Goal: Task Accomplishment & Management: Use online tool/utility

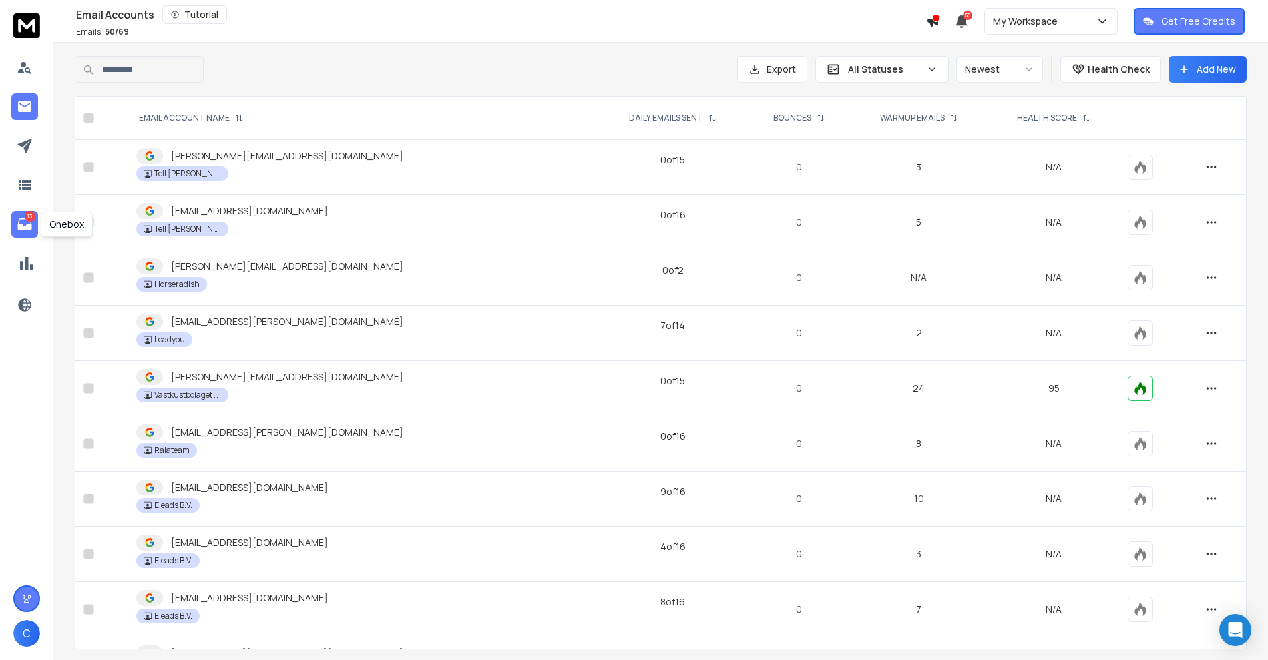
click at [25, 220] on p "13" at bounding box center [30, 216] width 11 height 11
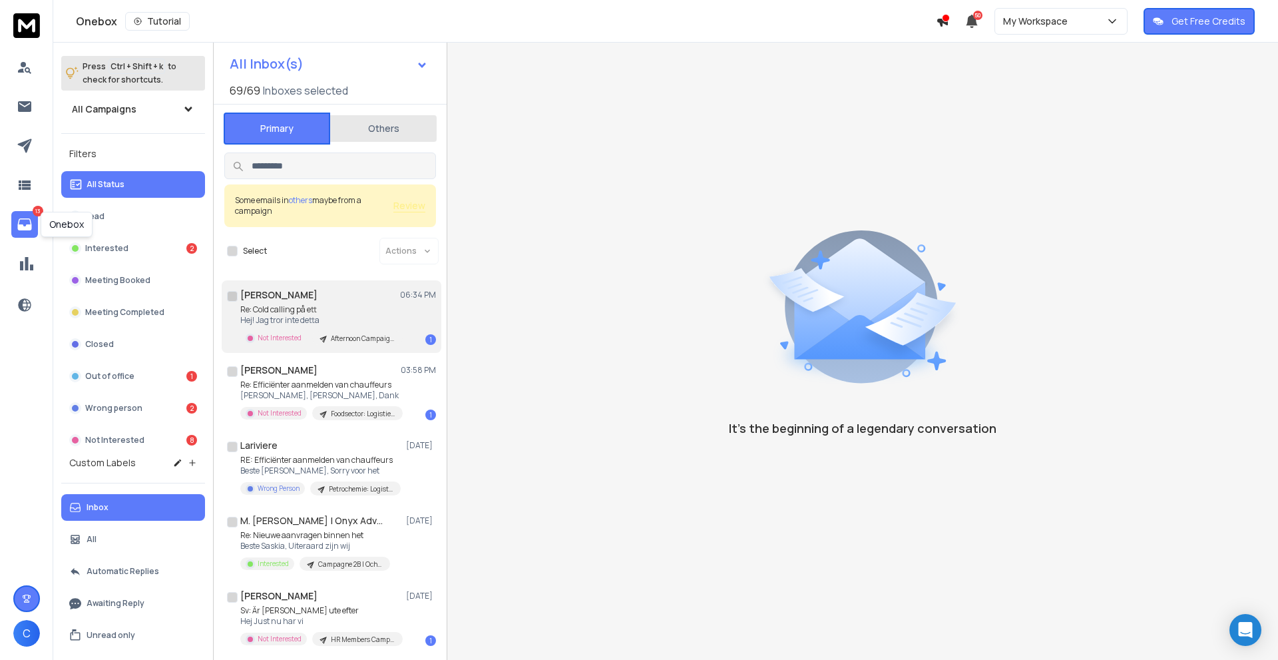
click at [324, 314] on p "Re: Cold calling på ett" at bounding box center [320, 309] width 160 height 11
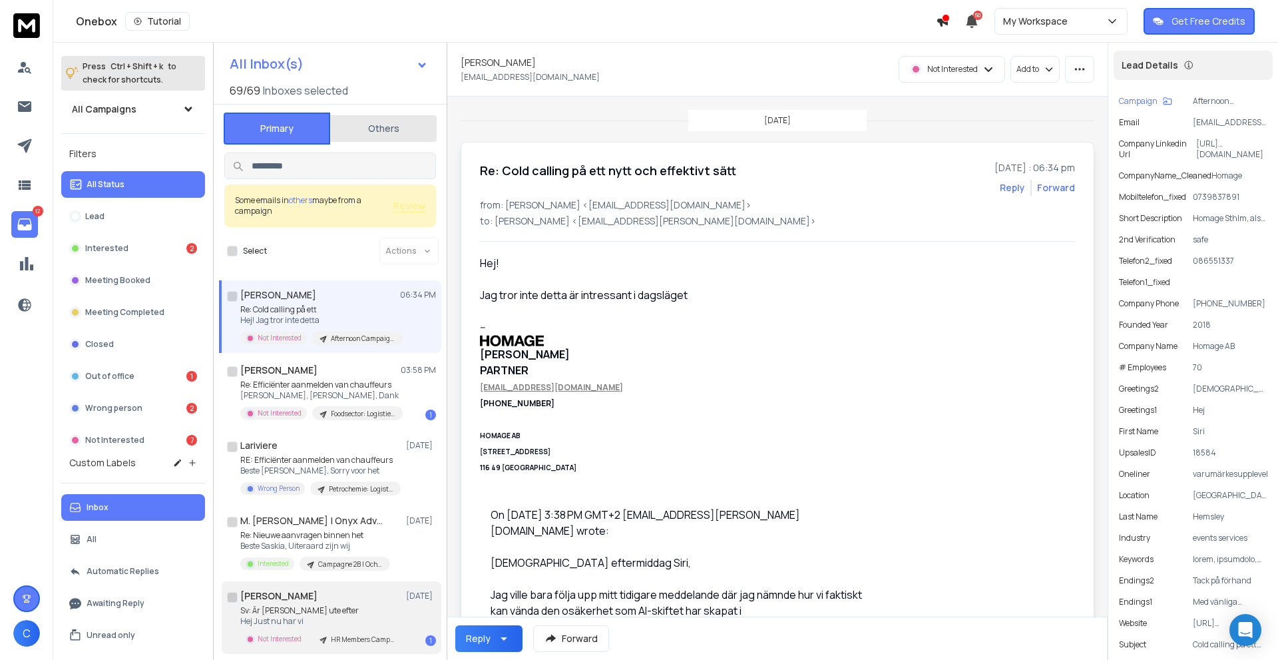
click at [290, 597] on h1 "[PERSON_NAME]" at bounding box center [278, 595] width 77 height 13
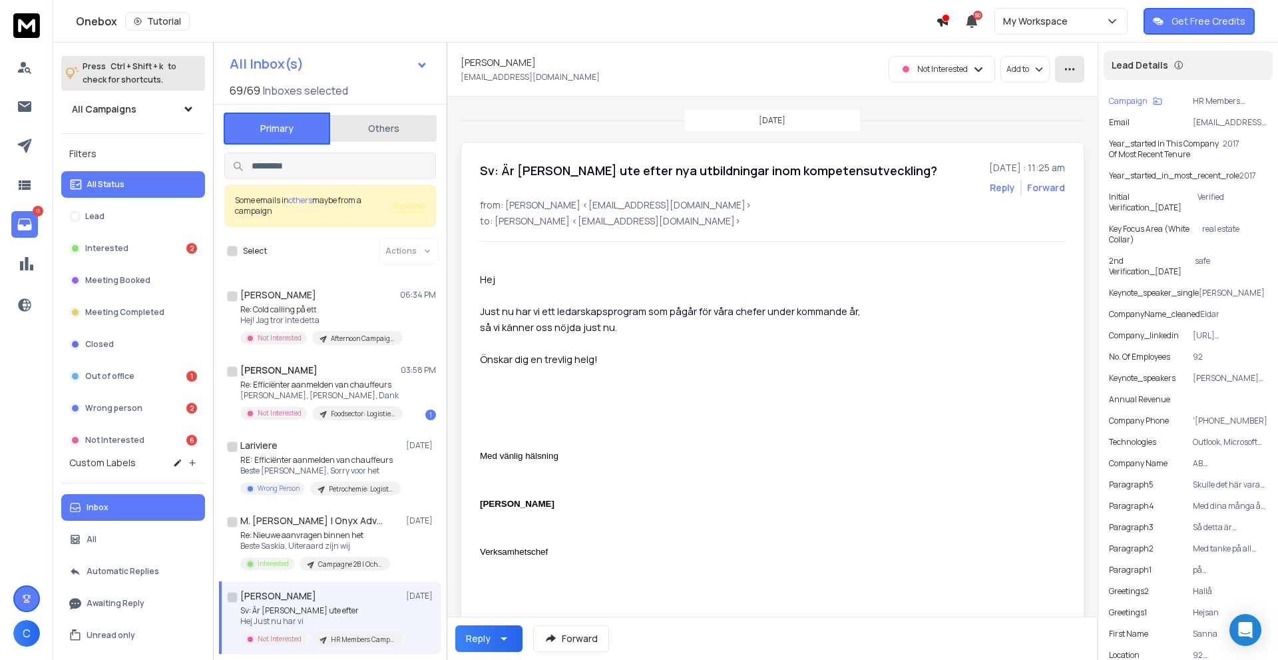
click at [1068, 72] on icon "button" at bounding box center [1070, 69] width 12 height 12
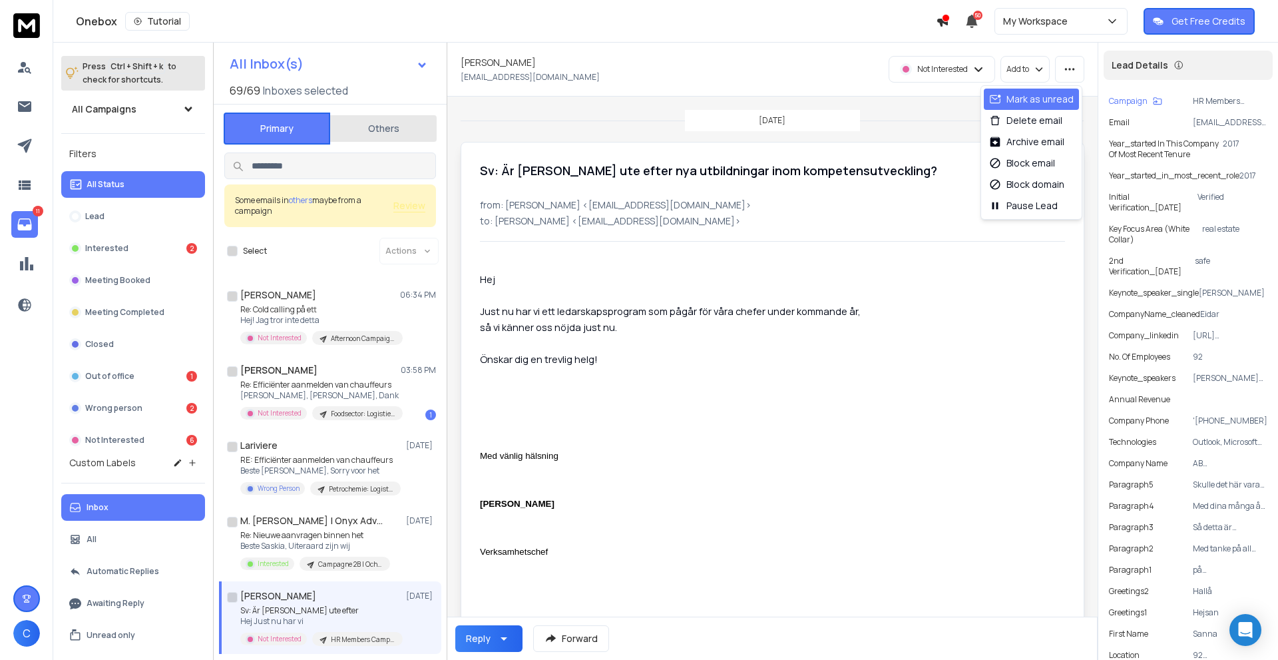
click at [1036, 95] on div "Mark as unread" at bounding box center [1031, 99] width 85 height 13
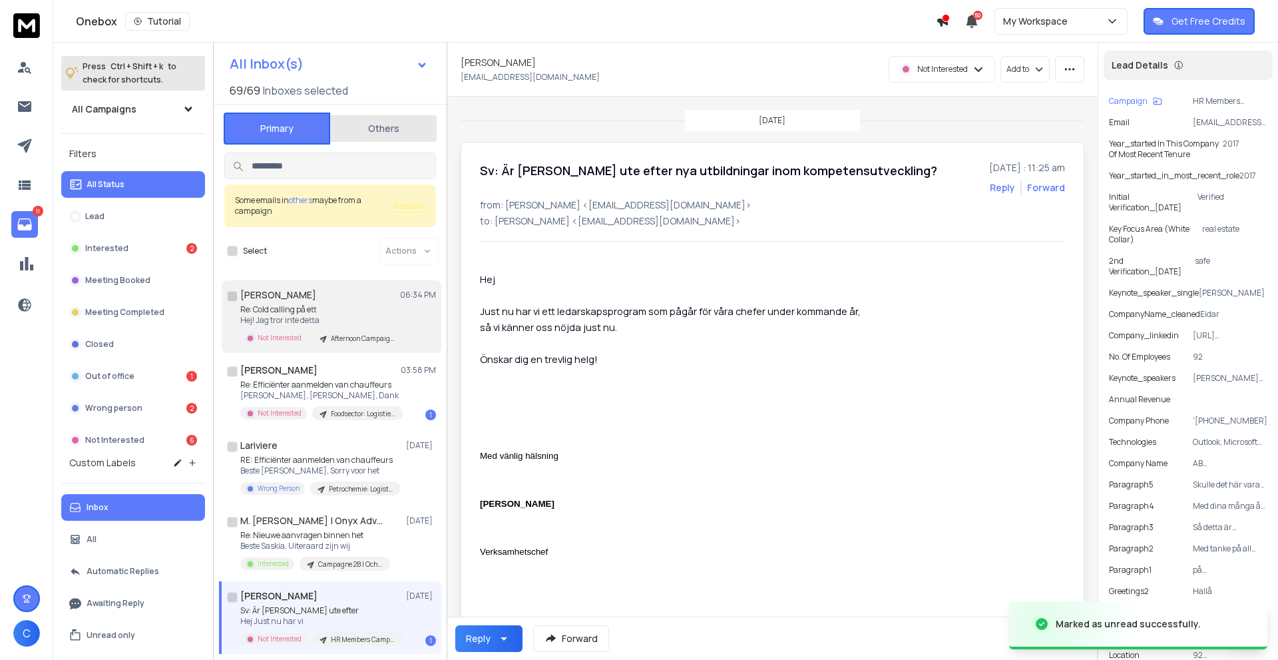
click at [310, 300] on div "[PERSON_NAME] 06:34 PM" at bounding box center [338, 294] width 196 height 13
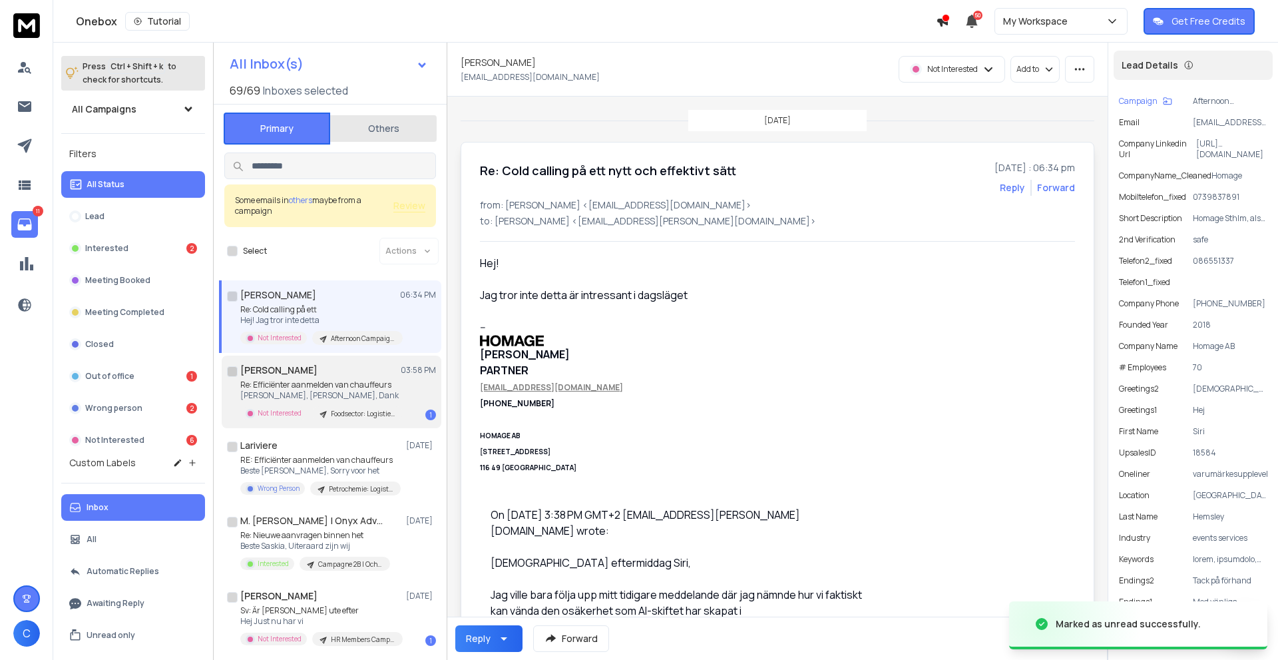
click at [310, 378] on div "[PERSON_NAME] 03:58 PM Re: Efficiënter aanmelden van chauffeurs [PERSON_NAME], …" at bounding box center [338, 392] width 196 height 57
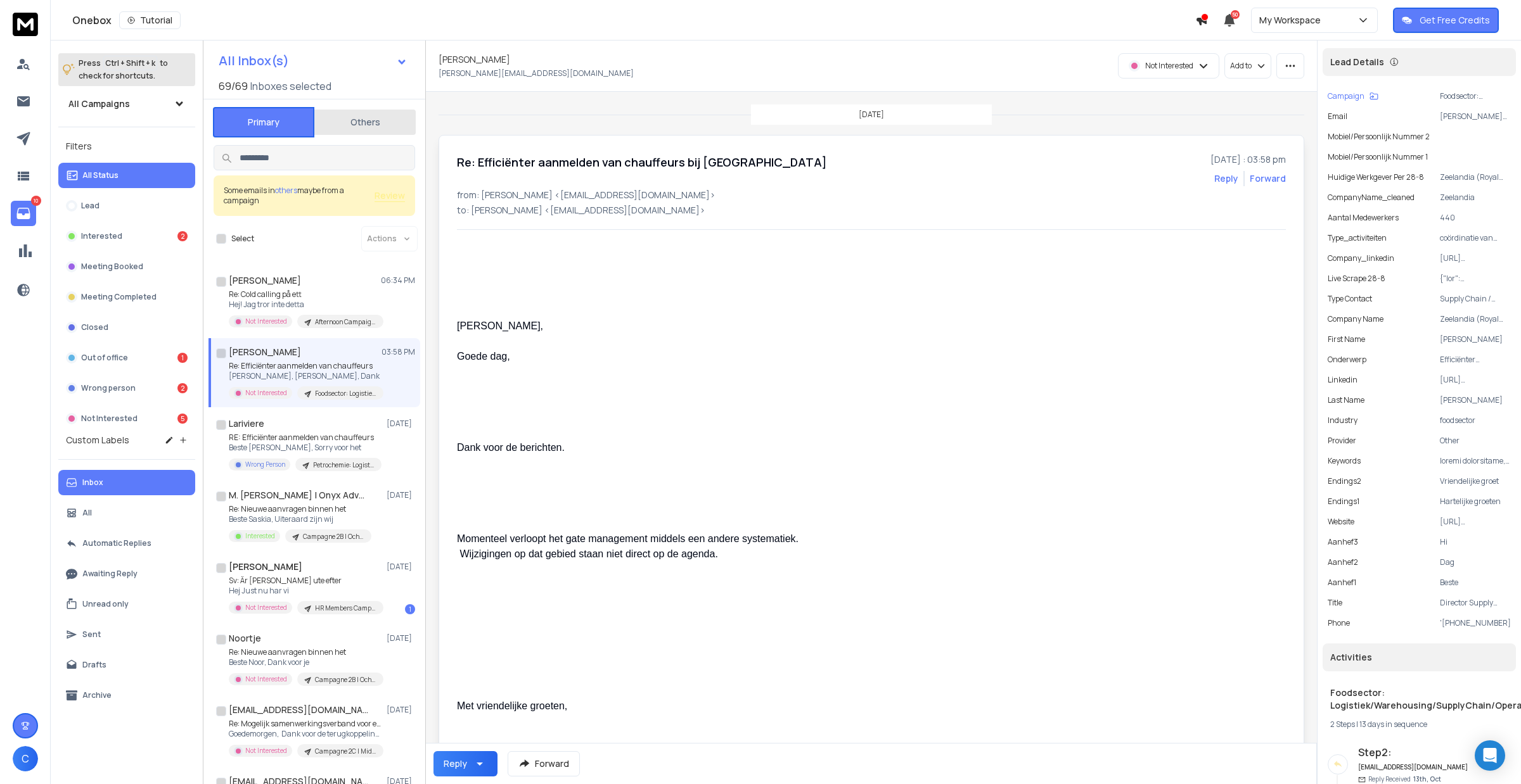
drag, startPoint x: 284, startPoint y: 369, endPoint x: 836, endPoint y: 281, distance: 559.0
click at [284, 369] on p "Re: Efficiënter aanmelden van chauffeurs" at bounding box center [305, 366] width 152 height 10
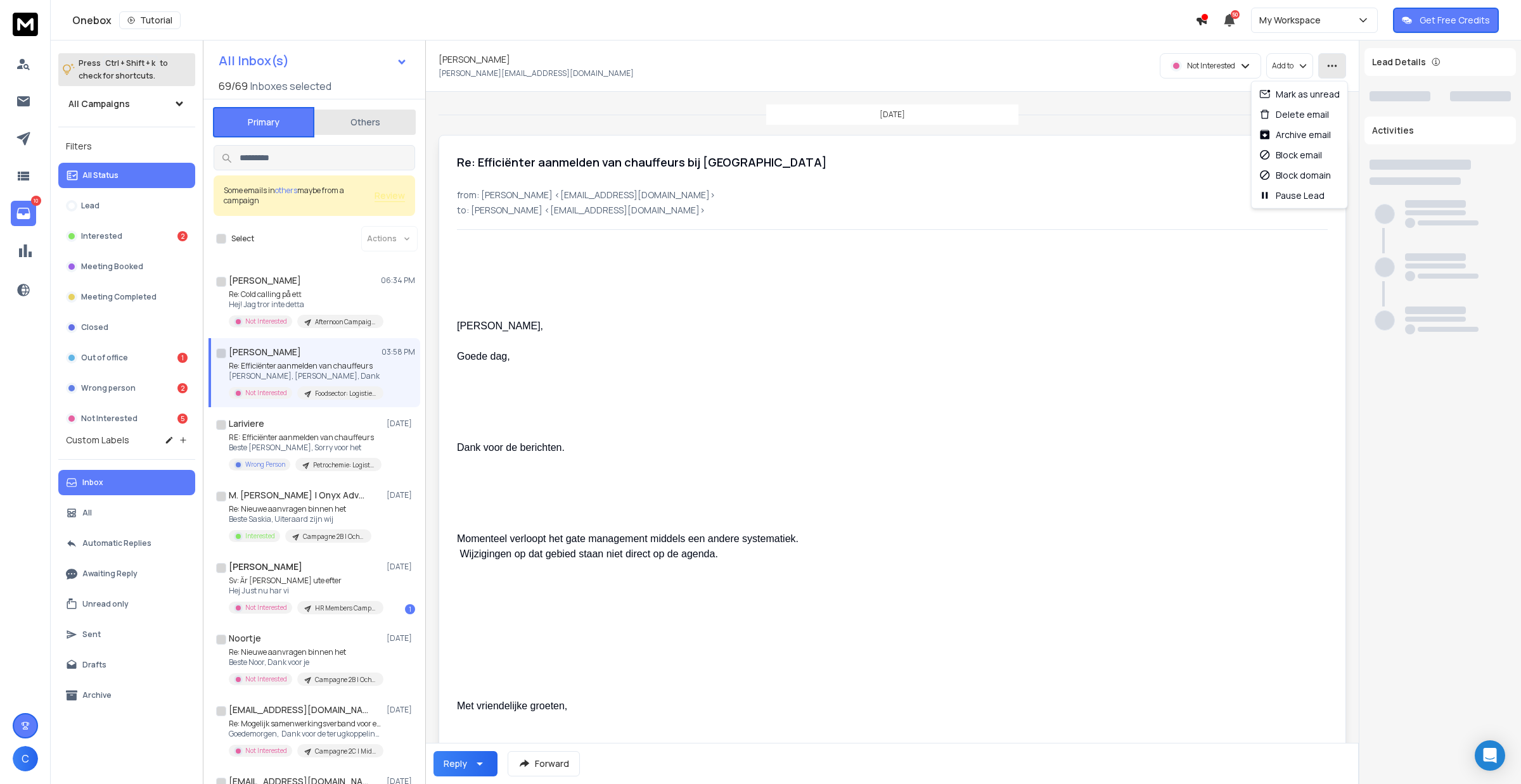
click at [1216, 66] on div "All Inbox(s) 69 / 69 Inboxes selected Primary Others Some emails in others mayb…" at bounding box center [861, 433] width 1318 height 784
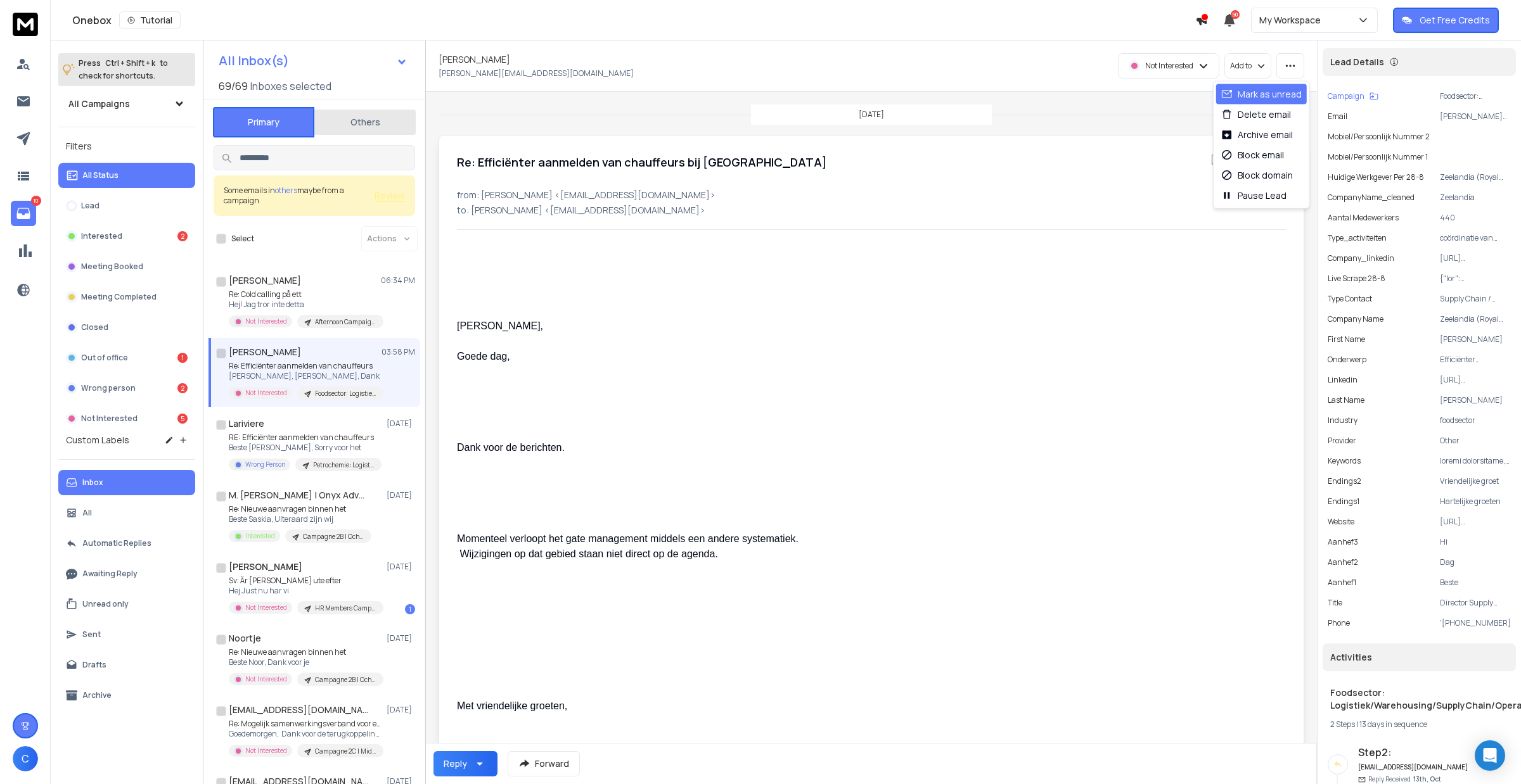
click at [1216, 98] on div "Mark as unread" at bounding box center [1261, 94] width 81 height 12
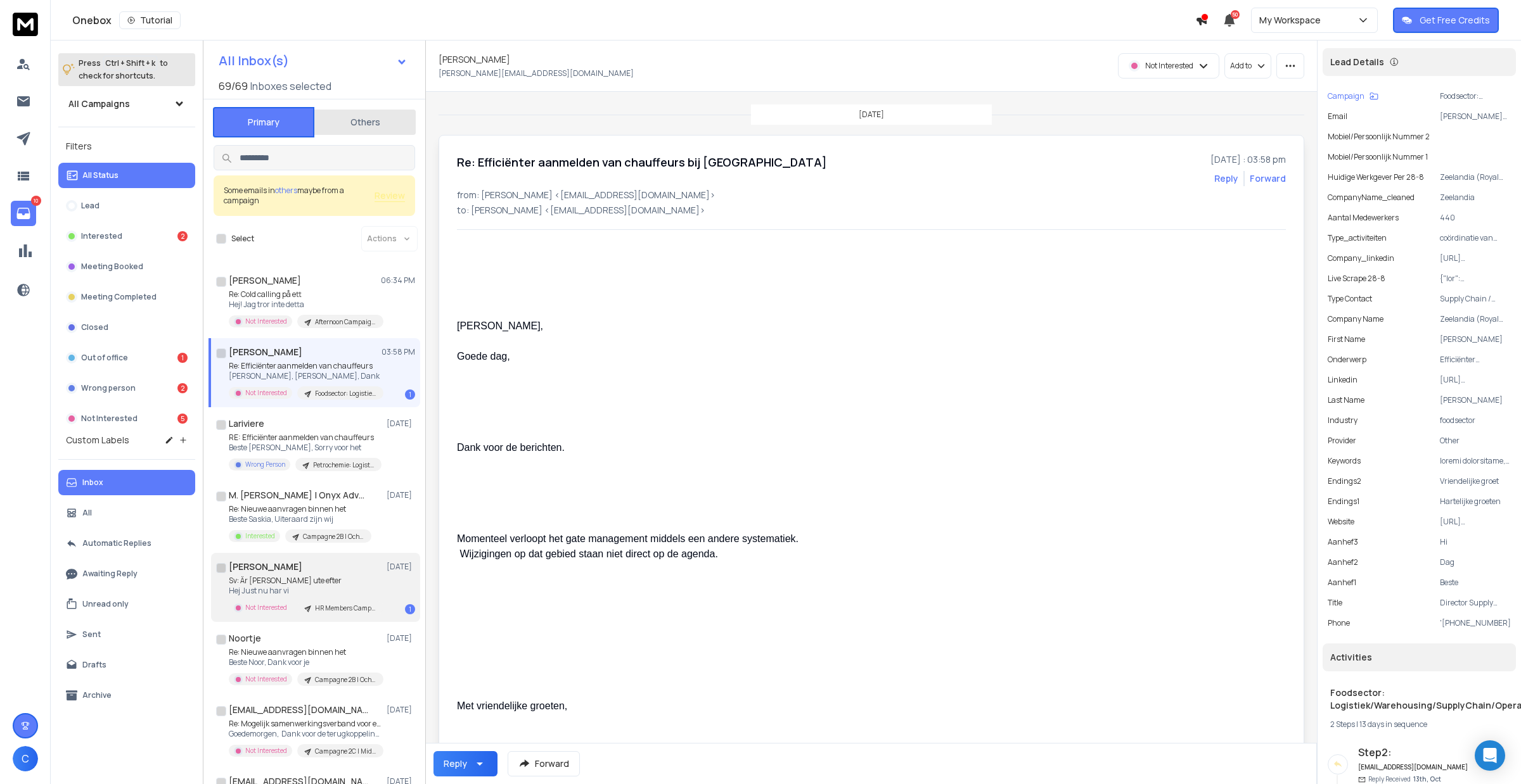
click at [326, 571] on div "[PERSON_NAME] [DATE]" at bounding box center [322, 566] width 187 height 12
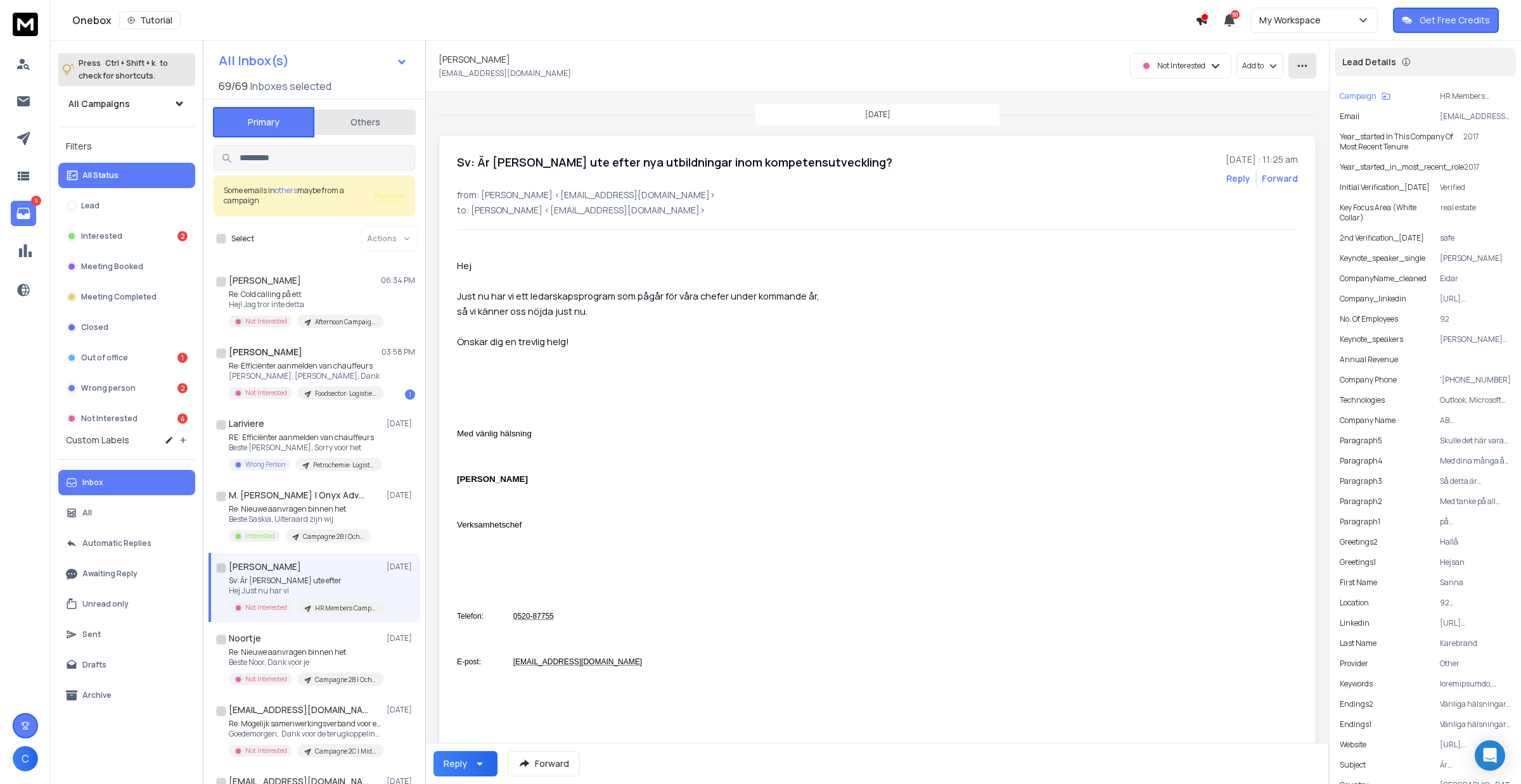
click at [1216, 61] on icon "button" at bounding box center [1302, 66] width 11 height 11
click at [1216, 88] on div "Mark as unread" at bounding box center [1265, 94] width 81 height 12
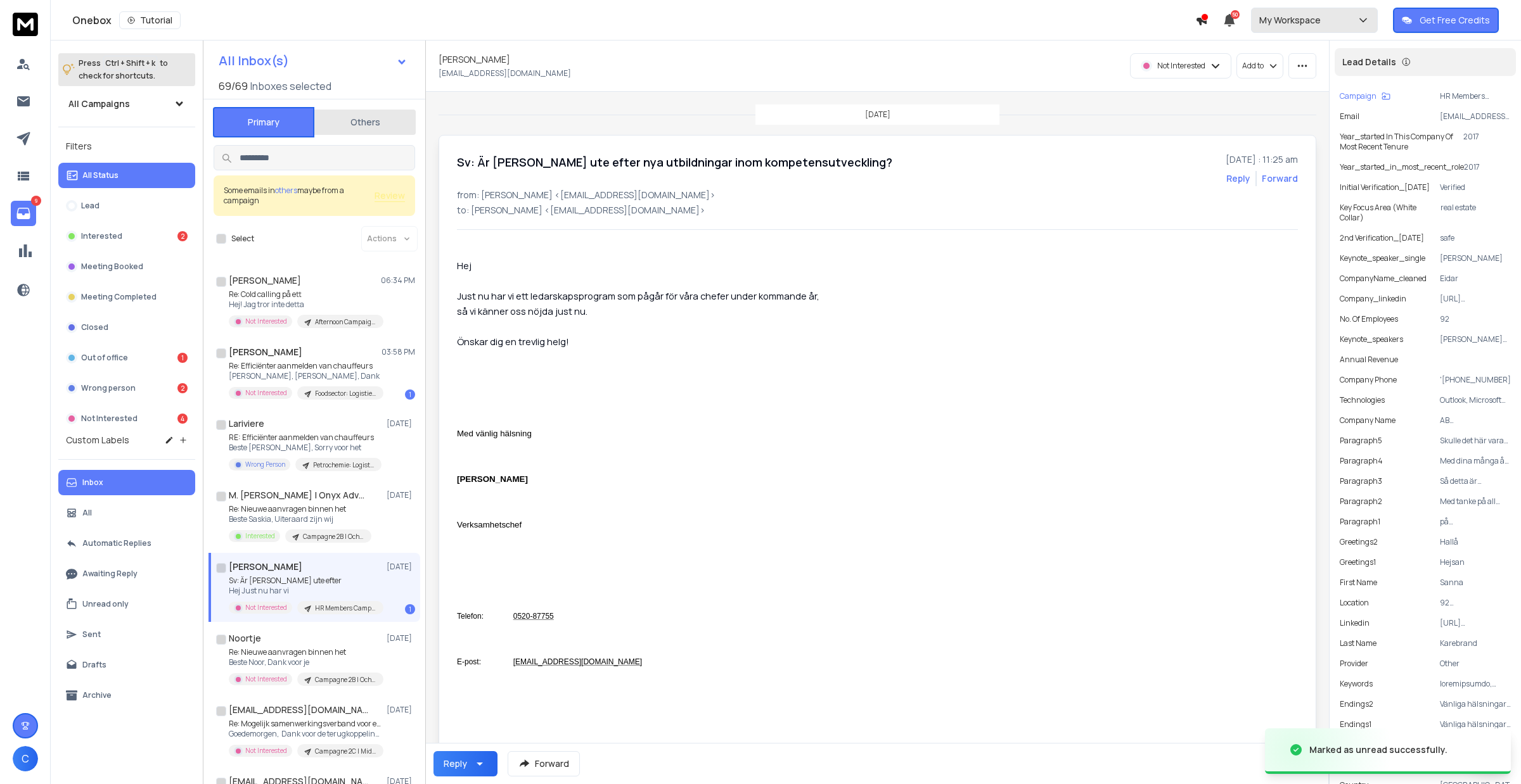
click at [1216, 10] on button "My Workspace" at bounding box center [1314, 20] width 127 height 26
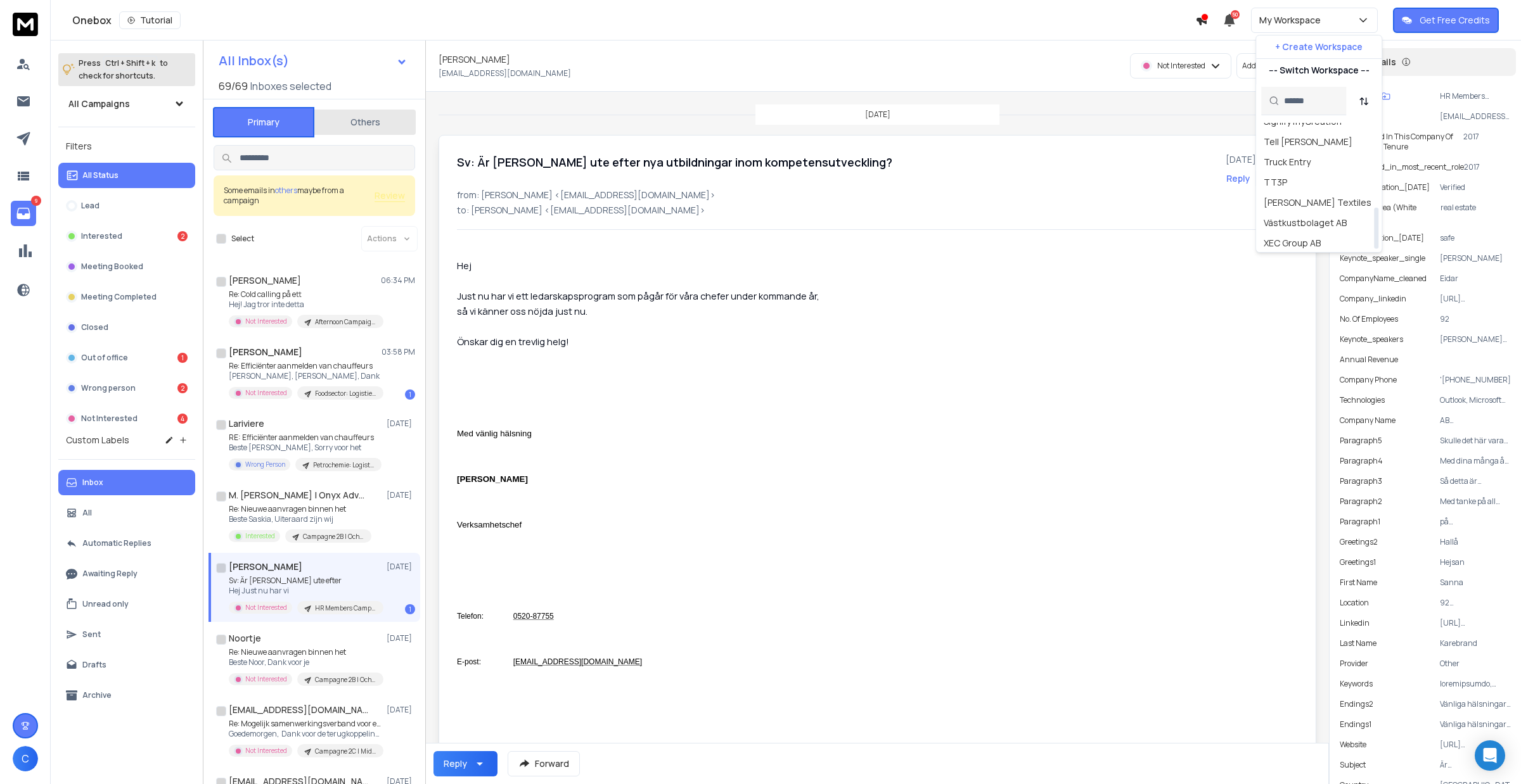
scroll to position [258, 0]
click at [1216, 164] on div "Truck Entry" at bounding box center [1318, 158] width 121 height 20
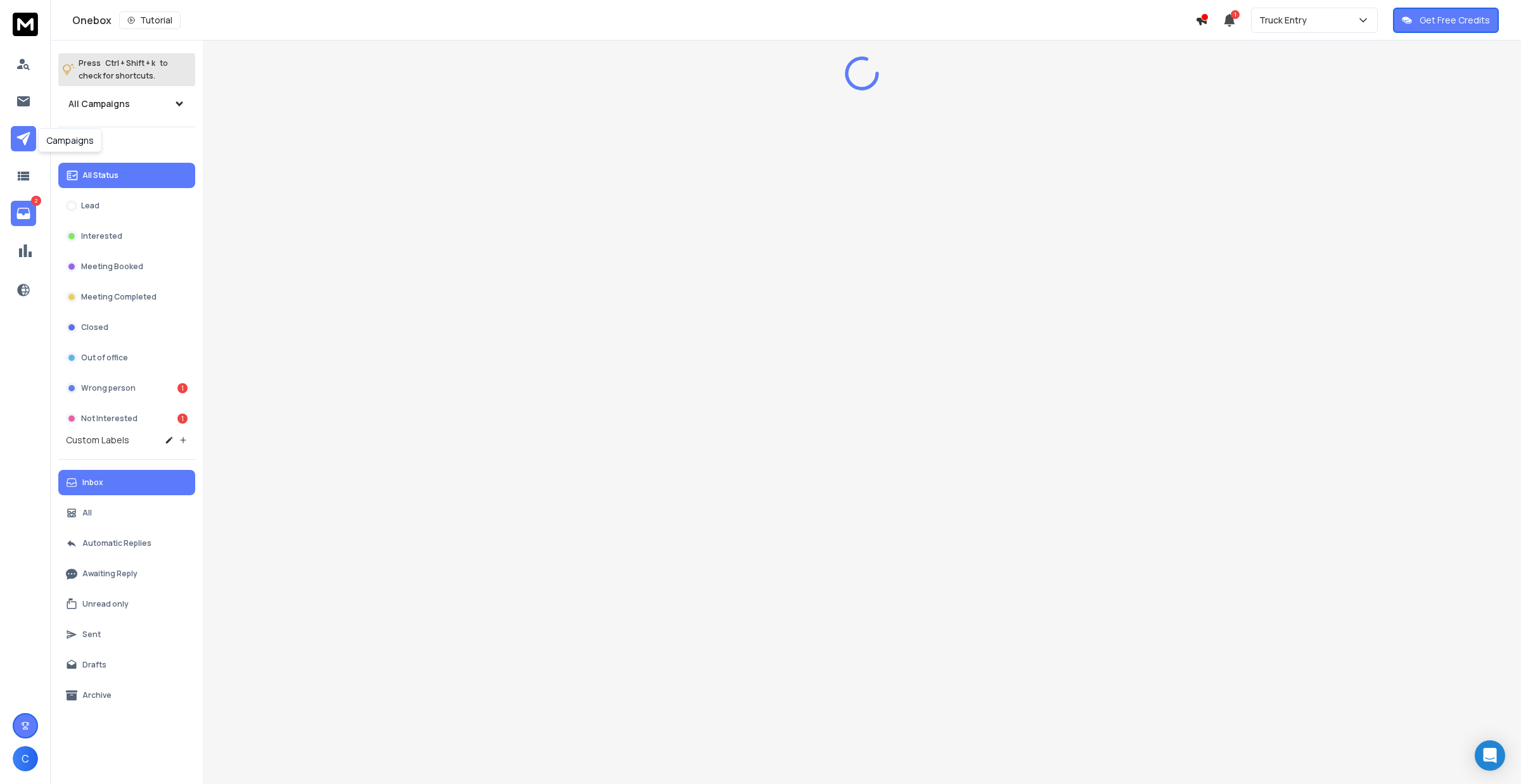
click at [28, 143] on icon at bounding box center [24, 139] width 15 height 15
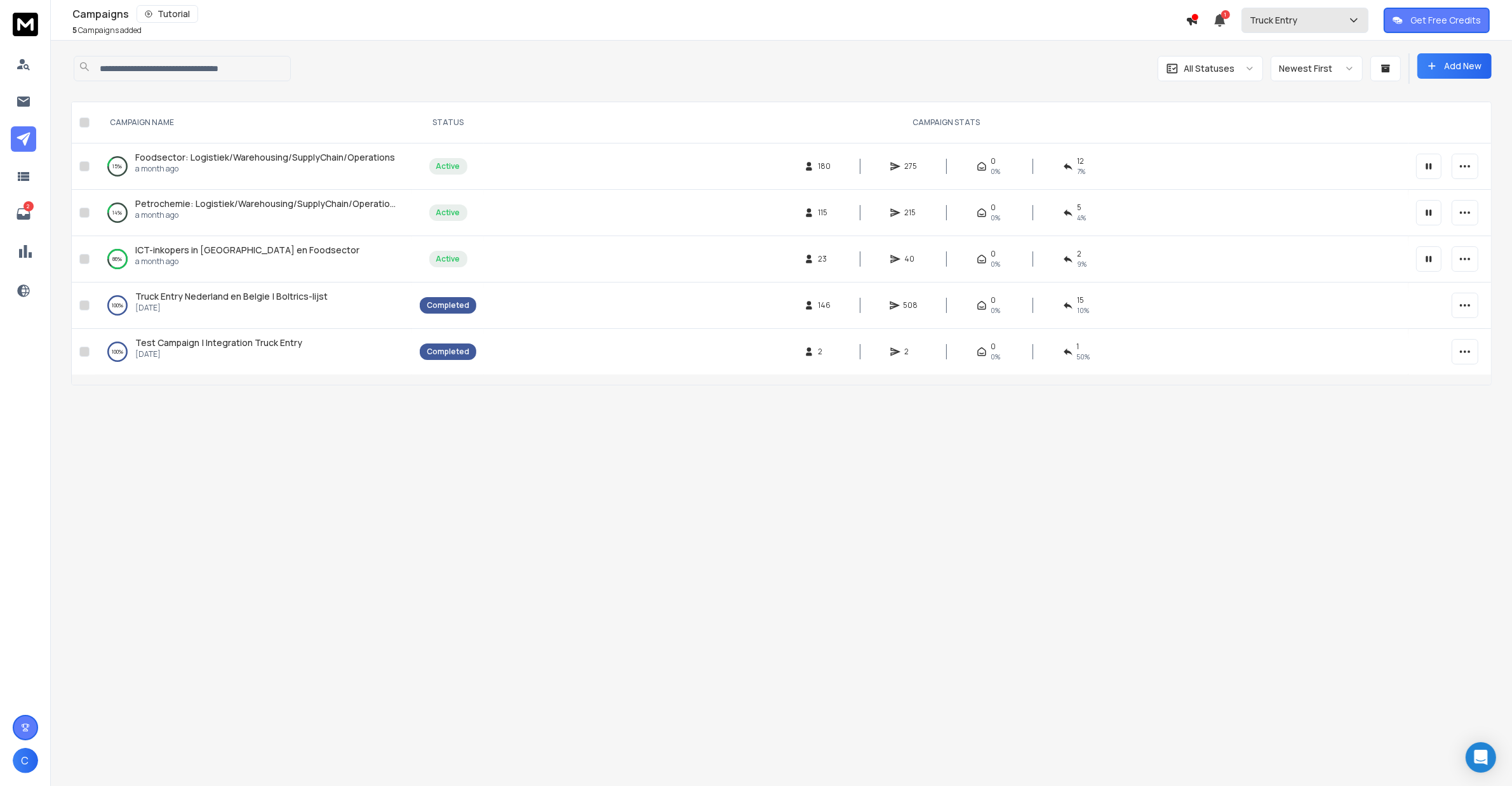
click at [1347, 20] on div "Truck Entry" at bounding box center [1305, 20] width 111 height 12
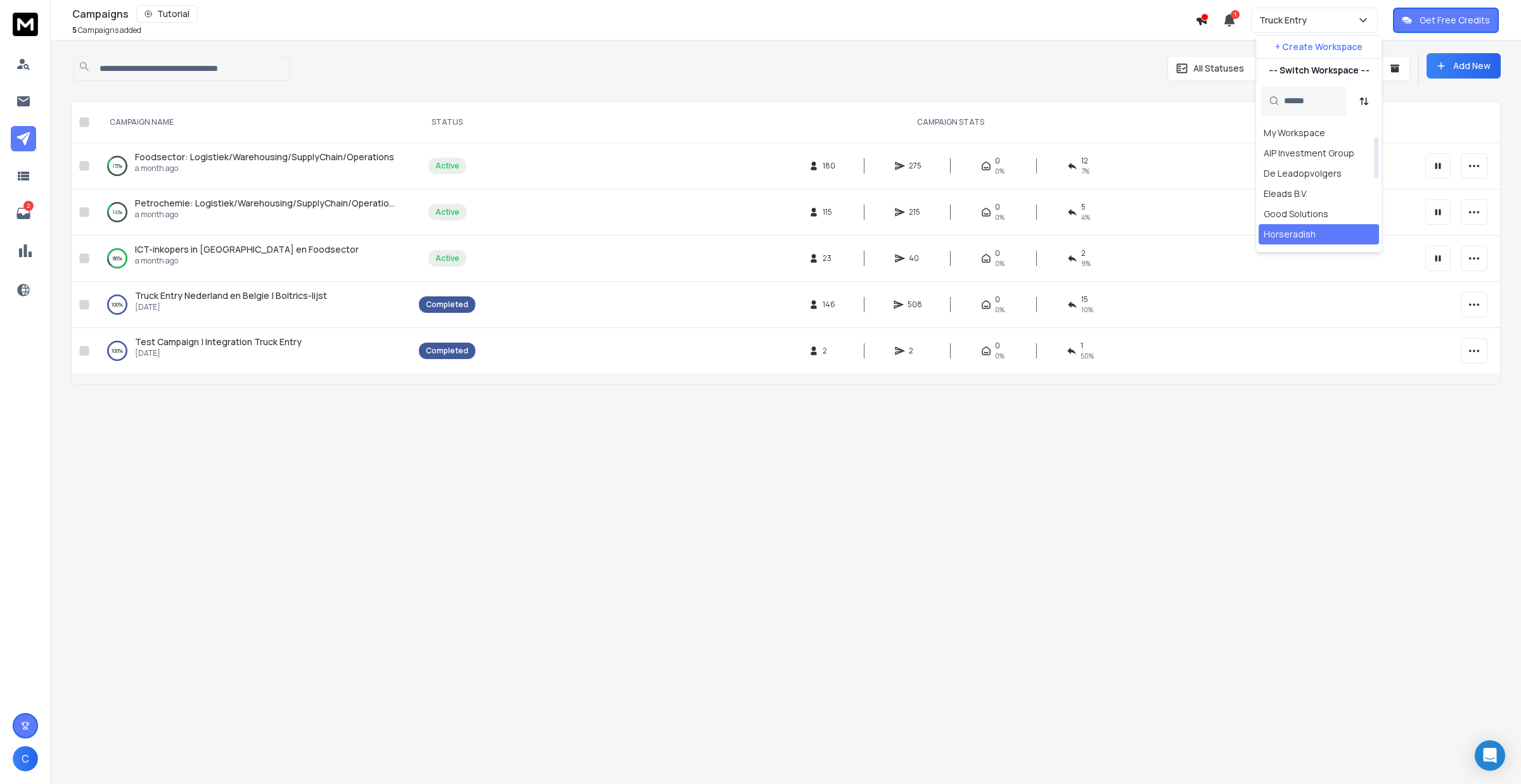
scroll to position [79, 0]
click at [277, 552] on div "Campaigns 5 Campaigns Added All Statuses Newest First Add New CAMPAIGN NAME STA…" at bounding box center [786, 445] width 1430 height 784
click at [16, 136] on icon at bounding box center [24, 139] width 15 height 15
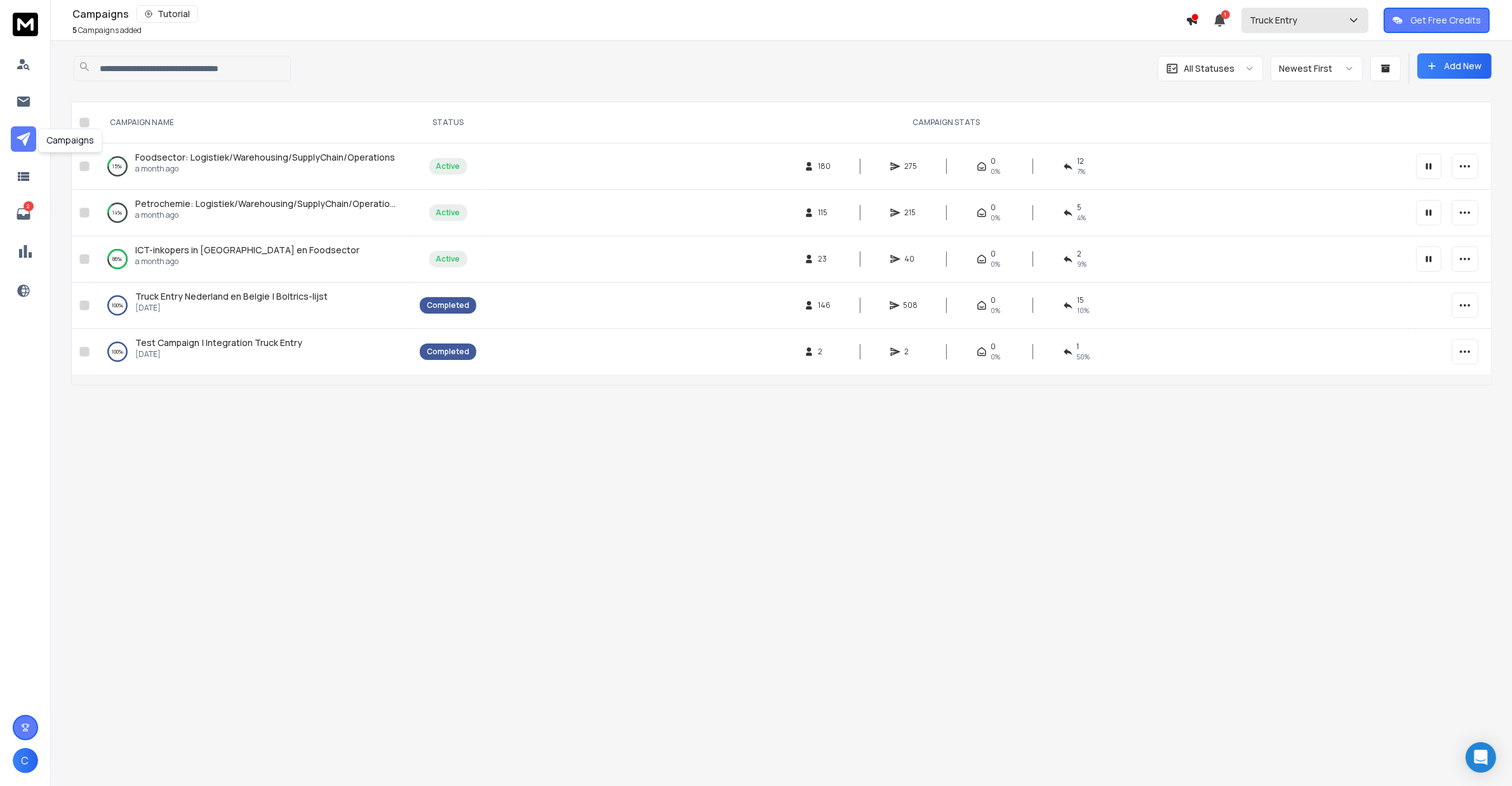
click at [1326, 20] on div "Truck Entry" at bounding box center [1305, 20] width 111 height 12
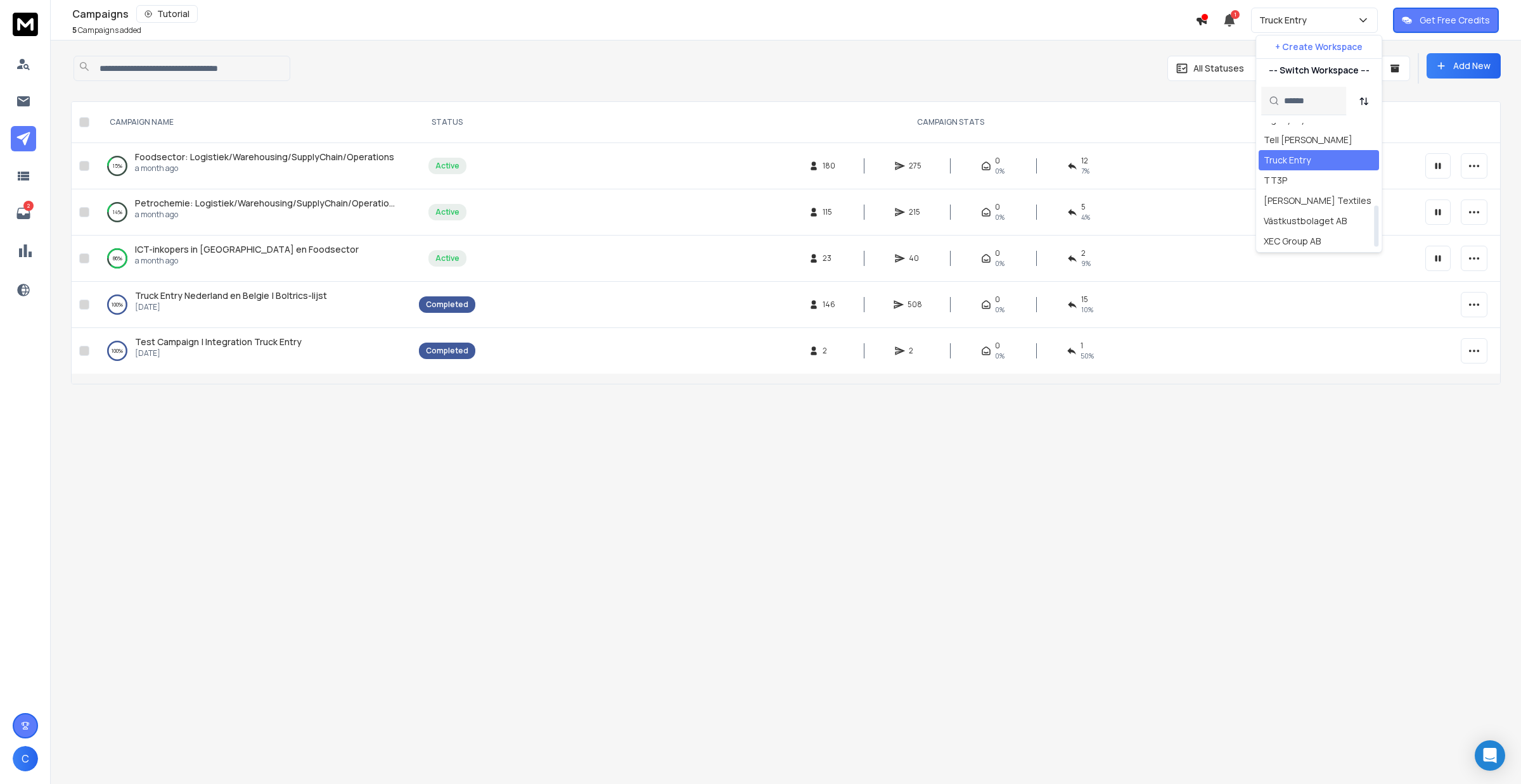
scroll to position [258, 0]
